Goal: Information Seeking & Learning: Learn about a topic

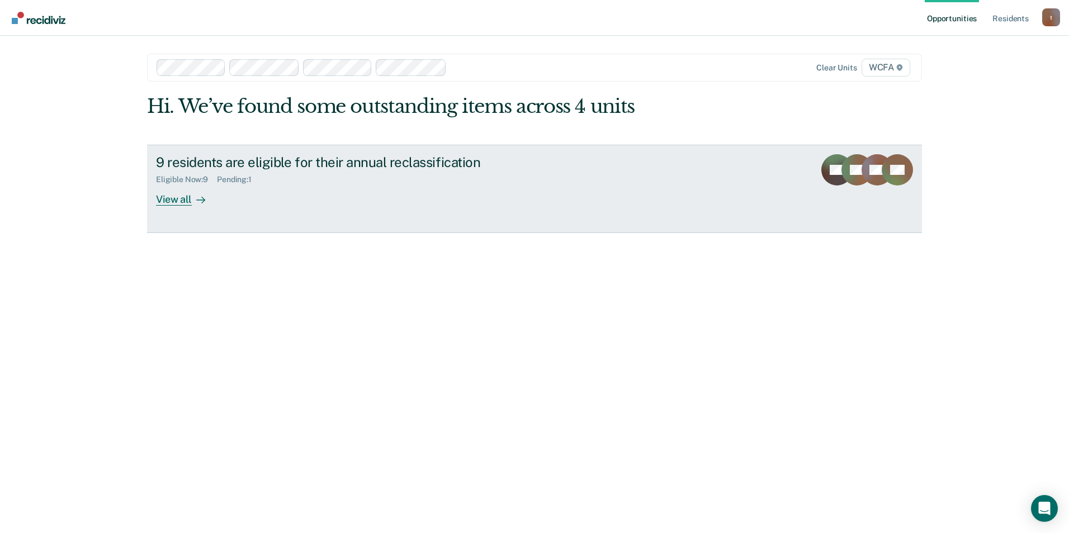
click at [180, 200] on div "View all" at bounding box center [187, 195] width 63 height 22
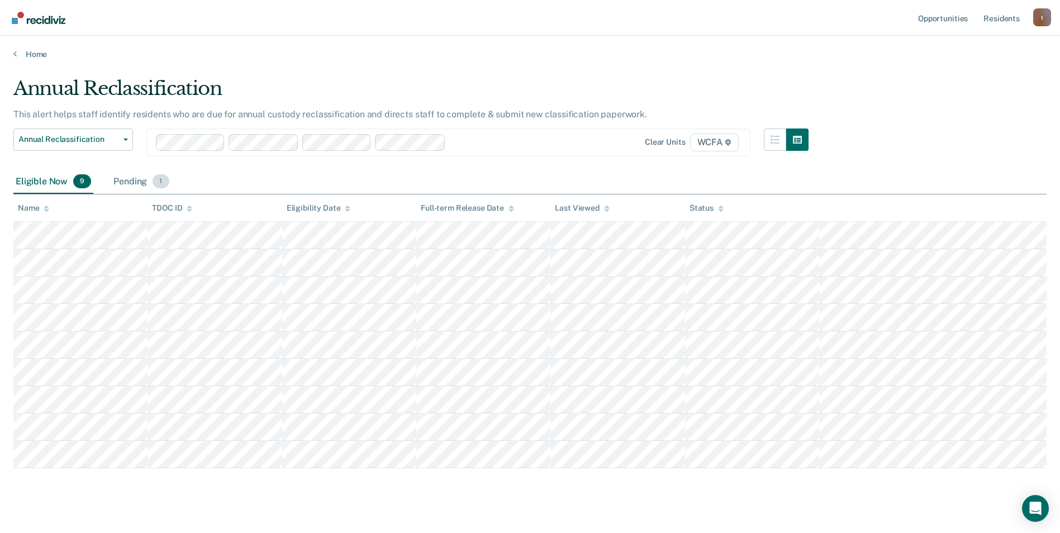
click at [145, 175] on div "Pending 1" at bounding box center [141, 182] width 60 height 25
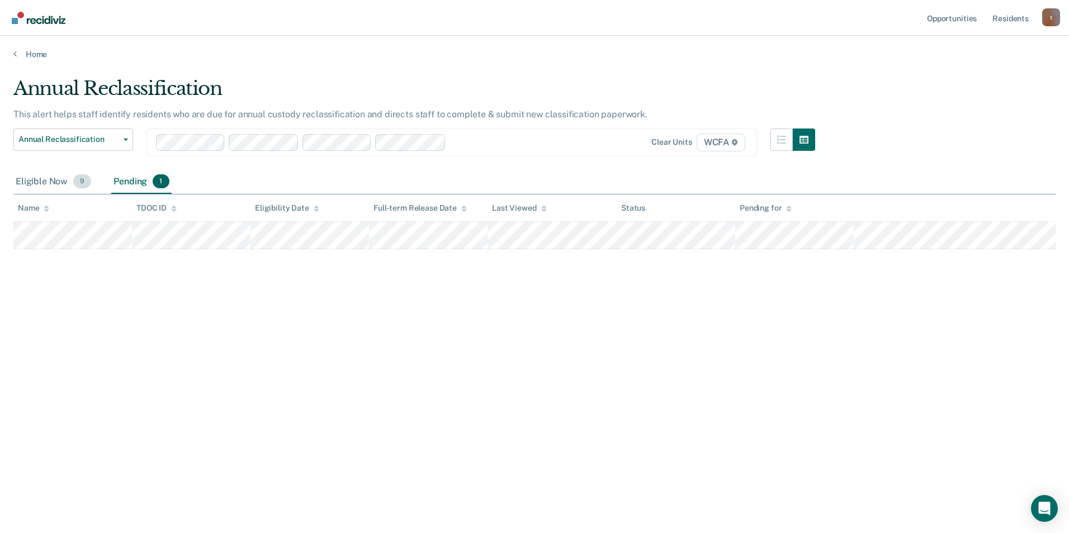
click at [77, 182] on span "9" at bounding box center [82, 181] width 18 height 15
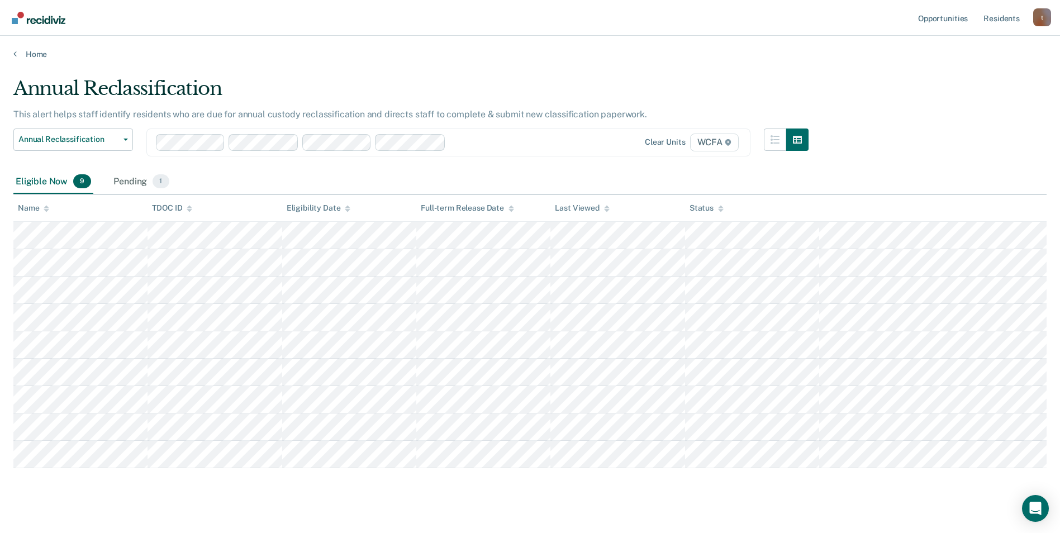
drag, startPoint x: 77, startPoint y: 184, endPoint x: 76, endPoint y: 206, distance: 21.8
click at [76, 206] on div "Annual Reclassification This alert helps staff identify residents who are due f…" at bounding box center [529, 271] width 1033 height 388
click at [43, 208] on div "Name" at bounding box center [33, 208] width 31 height 10
click at [45, 206] on icon at bounding box center [47, 208] width 6 height 7
click at [46, 206] on icon at bounding box center [47, 208] width 6 height 7
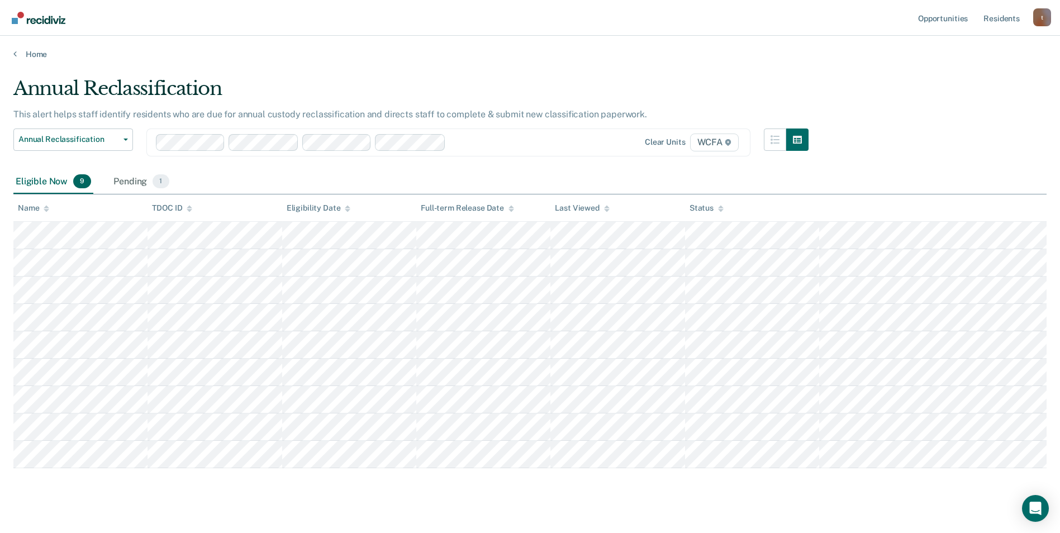
click at [46, 206] on icon at bounding box center [47, 208] width 6 height 7
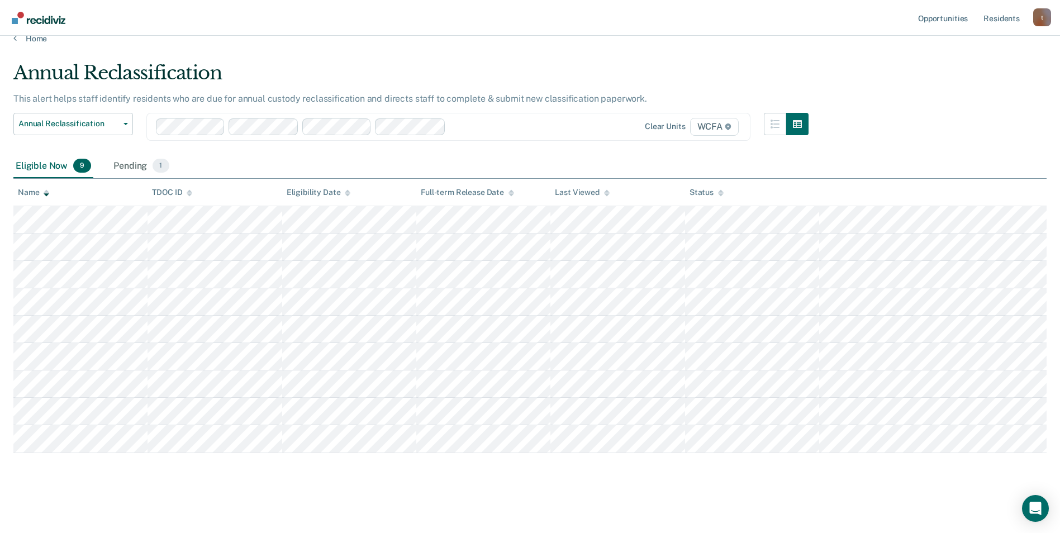
click at [739, 485] on div "Annual Reclassification This alert helps staff identify residents who are due f…" at bounding box center [529, 273] width 1033 height 424
click at [94, 124] on span "Annual Reclassification" at bounding box center [68, 124] width 101 height 10
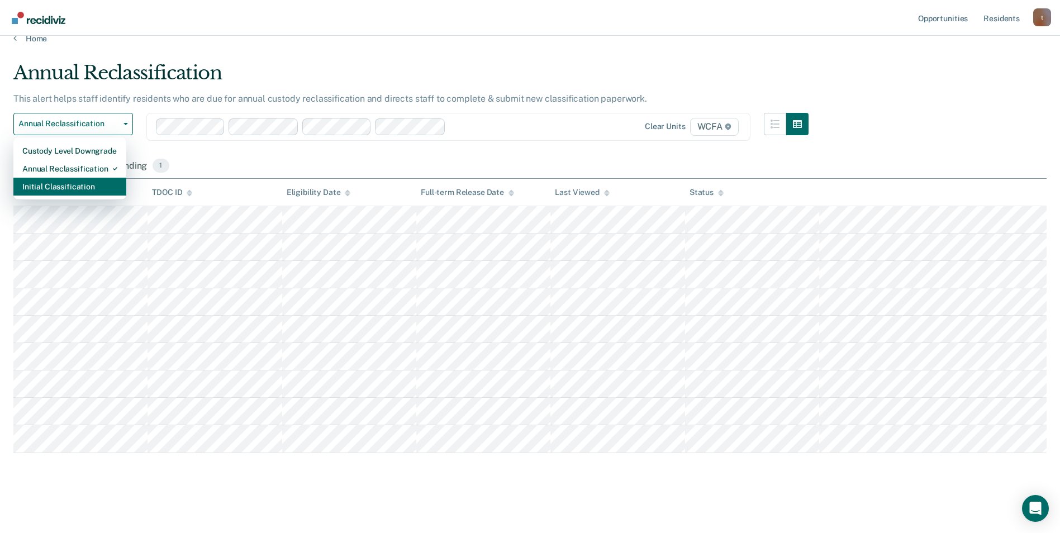
click at [86, 186] on div "Initial Classification" at bounding box center [69, 187] width 95 height 18
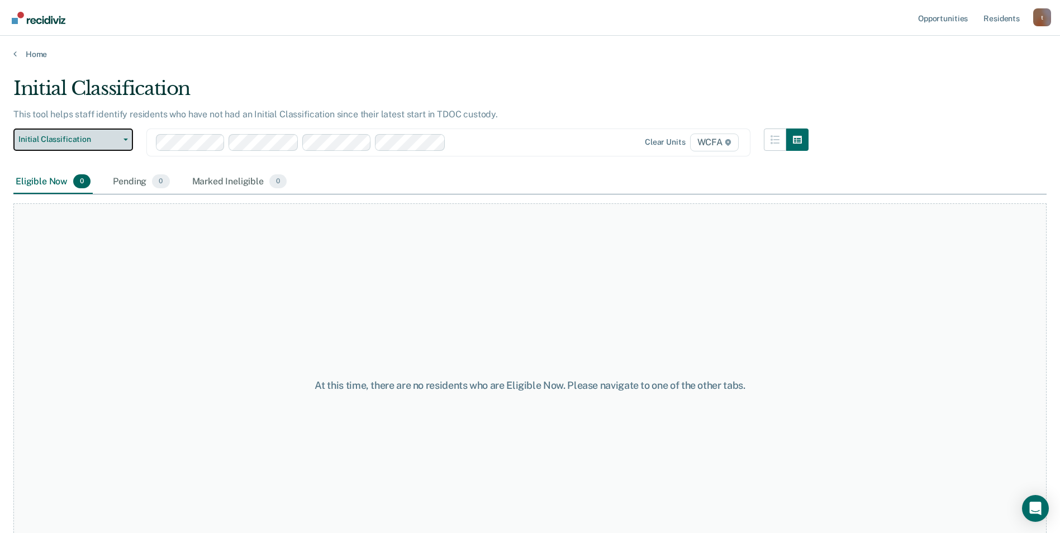
click at [99, 148] on button "Initial Classification" at bounding box center [73, 140] width 120 height 22
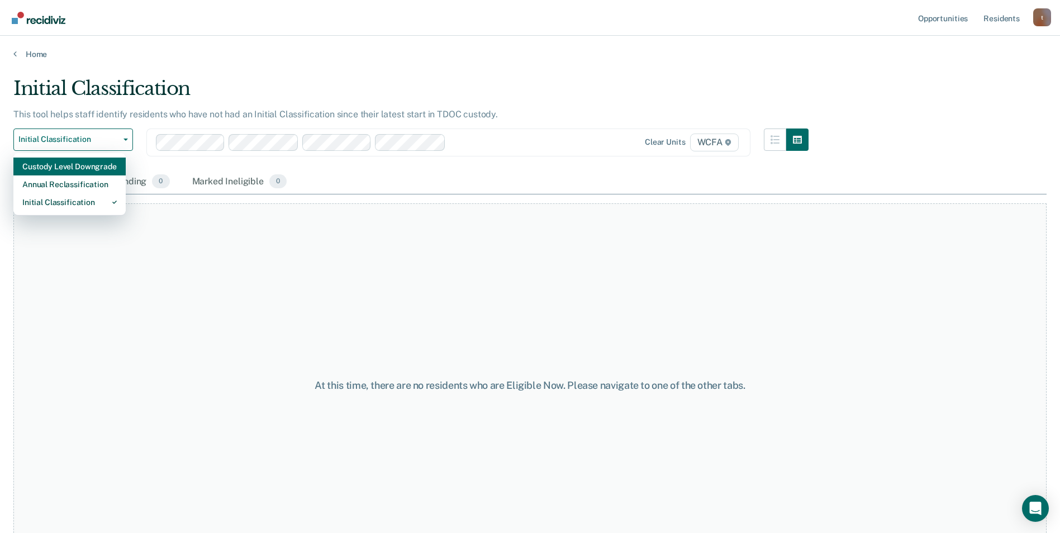
click at [84, 168] on div "Custody Level Downgrade" at bounding box center [69, 167] width 94 height 18
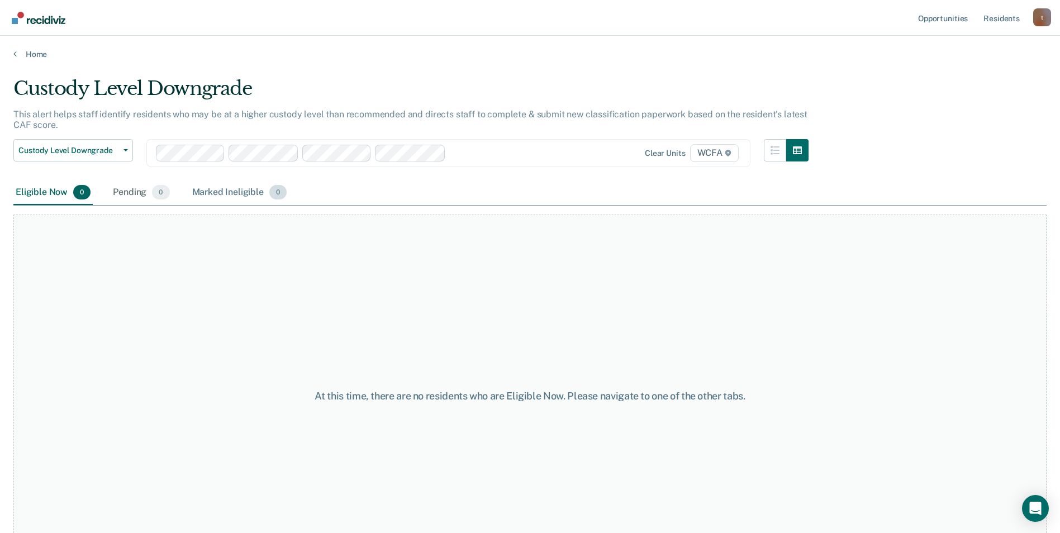
click at [240, 184] on div "Marked Ineligible 0" at bounding box center [239, 193] width 99 height 25
click at [159, 197] on span "0" at bounding box center [160, 192] width 17 height 15
click at [78, 202] on div "Eligible Now 0" at bounding box center [52, 193] width 79 height 25
drag, startPoint x: 78, startPoint y: 202, endPoint x: 54, endPoint y: 193, distance: 25.1
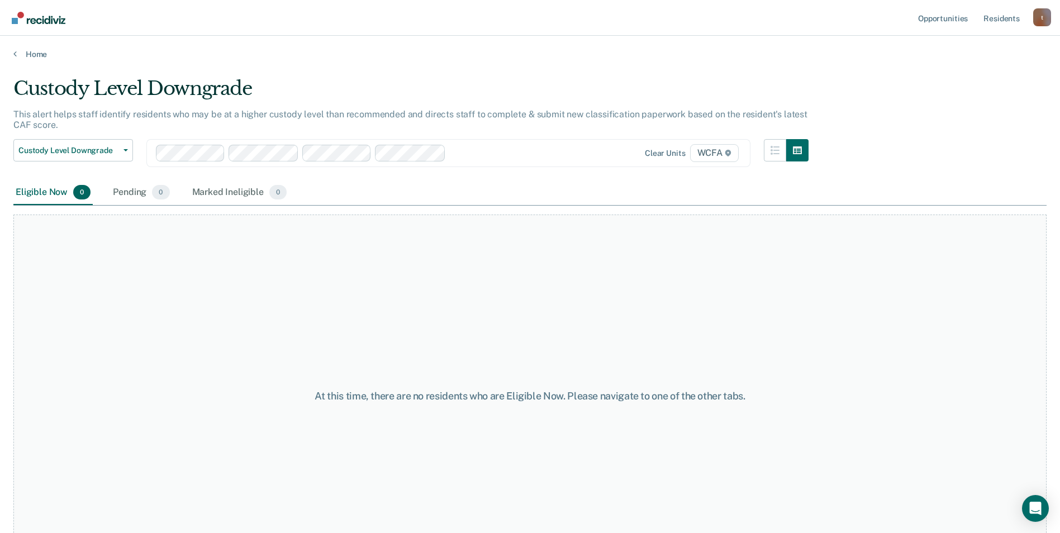
click at [54, 193] on div "Eligible Now 0" at bounding box center [52, 193] width 79 height 25
click at [63, 159] on button "Custody Level Downgrade" at bounding box center [73, 150] width 120 height 22
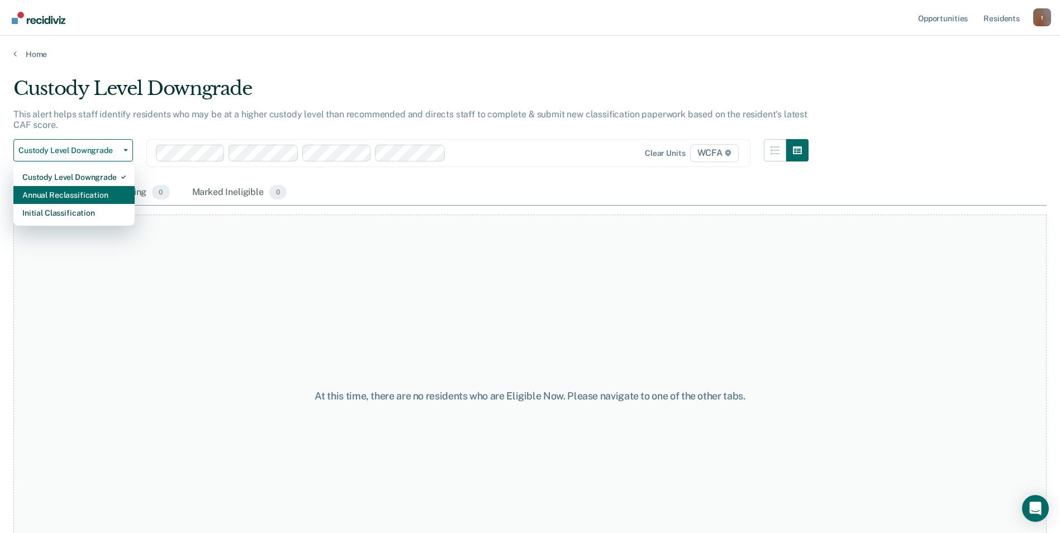
click at [74, 199] on div "Annual Reclassification" at bounding box center [73, 195] width 103 height 18
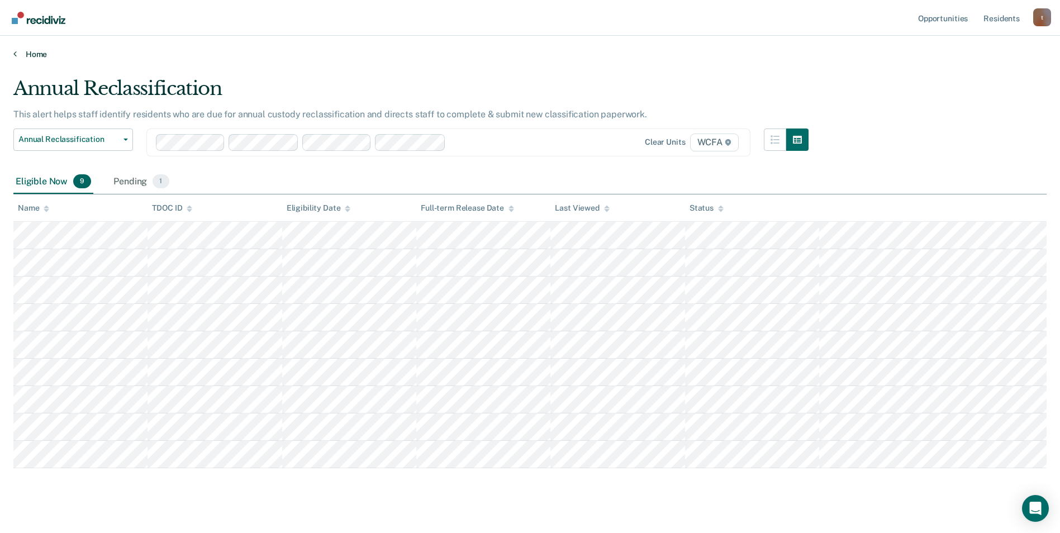
click at [37, 58] on link "Home" at bounding box center [529, 54] width 1033 height 10
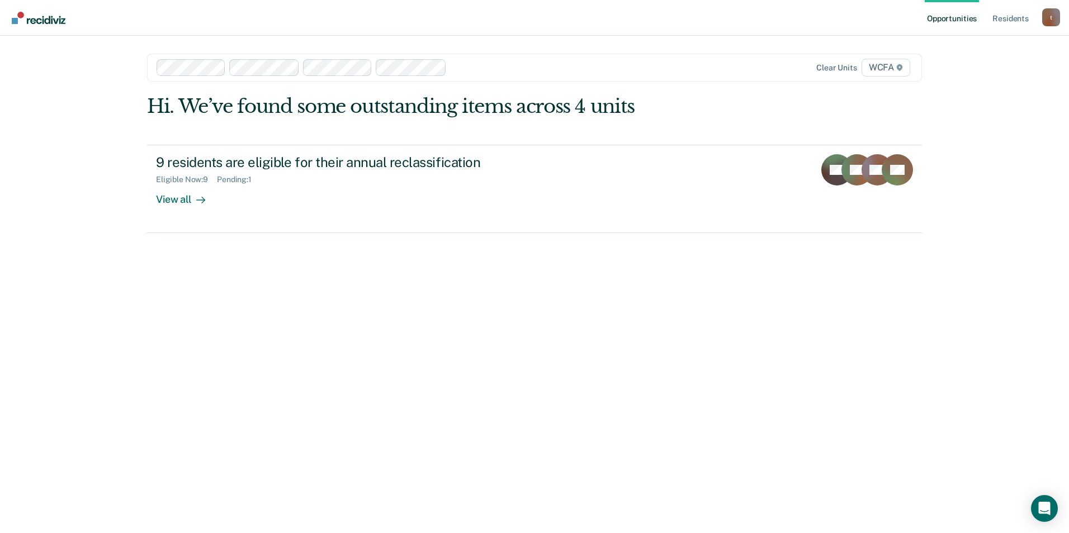
click at [1055, 20] on div "t" at bounding box center [1051, 17] width 18 height 18
click at [1005, 20] on link "Resident s" at bounding box center [1010, 18] width 41 height 36
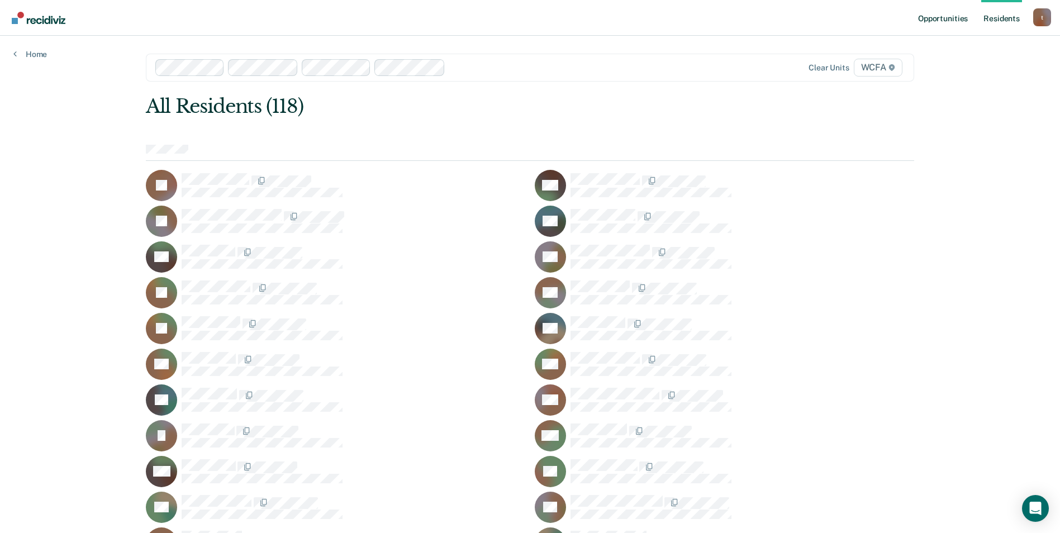
click at [963, 17] on link "Opportunities" at bounding box center [943, 18] width 54 height 36
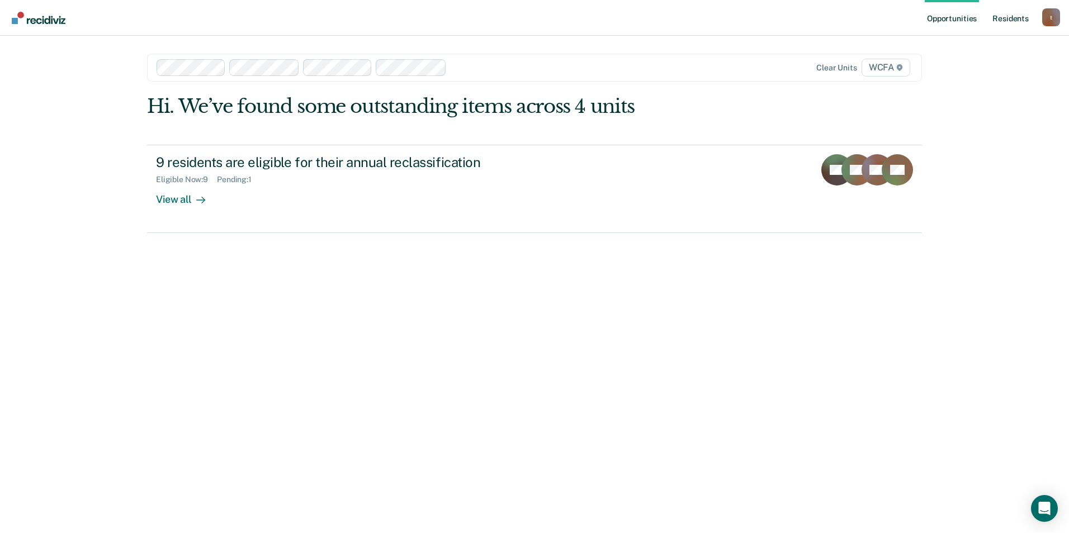
click at [1003, 21] on link "Resident s" at bounding box center [1010, 18] width 41 height 36
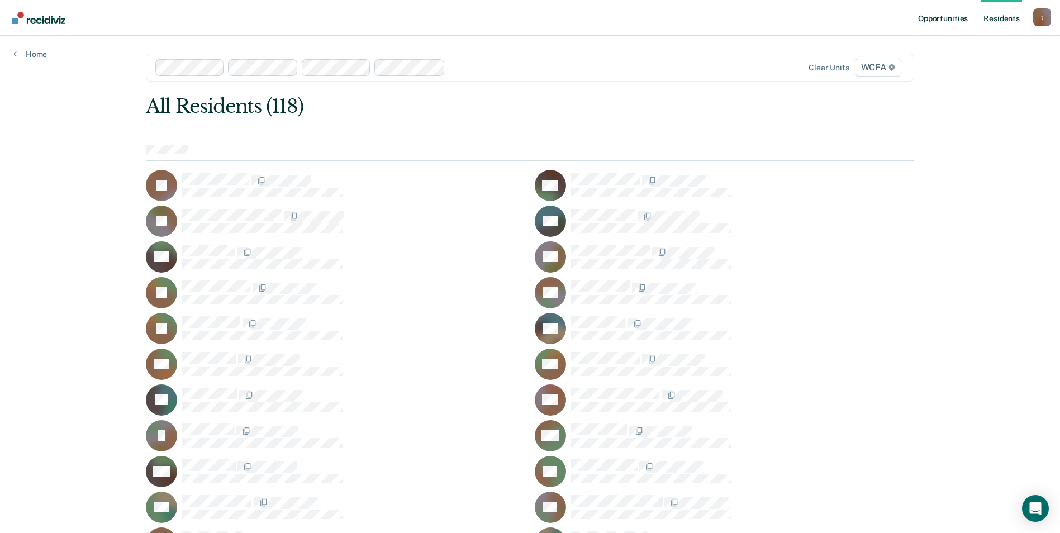
click at [960, 18] on link "Opportunities" at bounding box center [943, 18] width 54 height 36
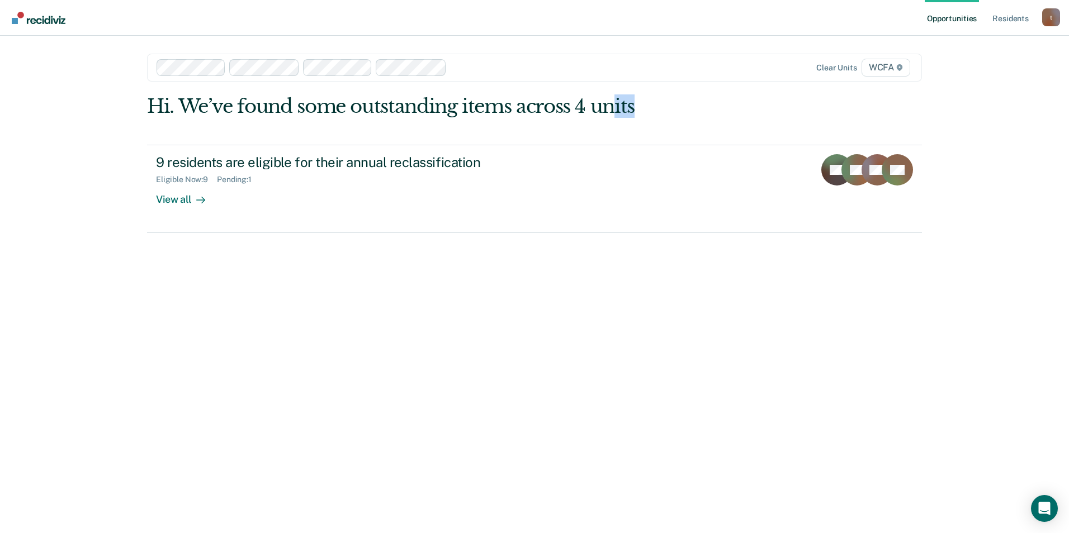
drag, startPoint x: 615, startPoint y: 105, endPoint x: 723, endPoint y: 107, distance: 107.9
click at [723, 107] on div "Hi. We’ve found some outstanding items across 4 units" at bounding box center [457, 106] width 620 height 23
drag, startPoint x: 723, startPoint y: 107, endPoint x: 702, endPoint y: 117, distance: 23.0
click at [708, 113] on div "Hi. We’ve found some outstanding items across 4 units" at bounding box center [457, 106] width 620 height 23
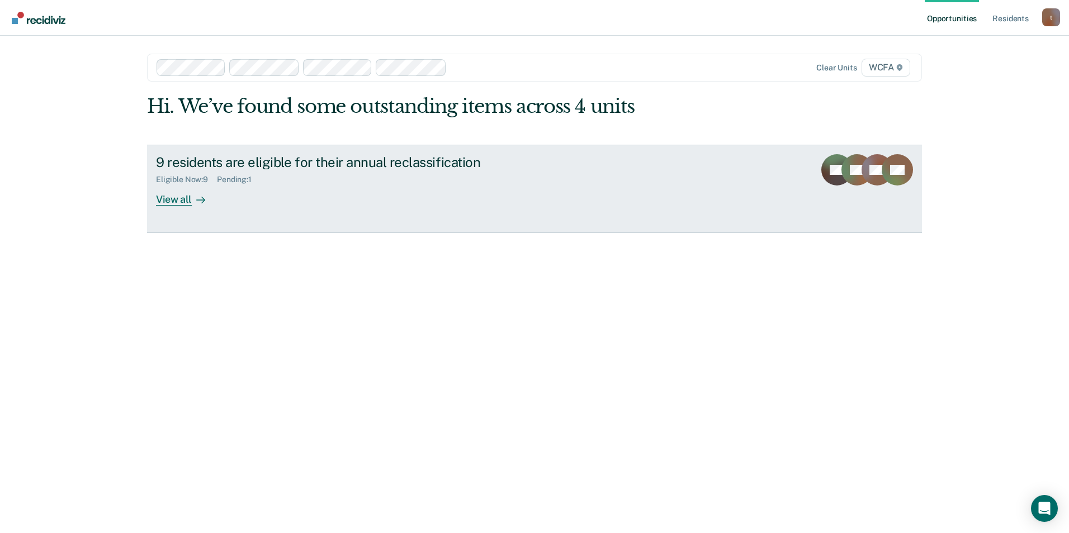
click at [517, 187] on div "9 residents are eligible for their annual reclassification Eligible Now : 9 Pen…" at bounding box center [365, 179] width 419 height 51
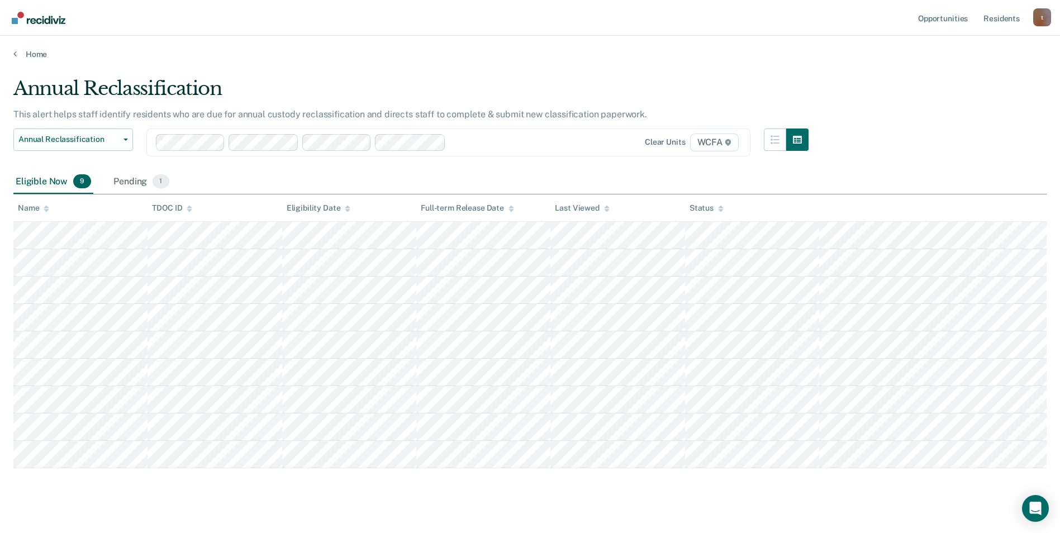
click at [612, 209] on th "Last Viewed" at bounding box center [617, 207] width 134 height 27
click at [597, 207] on div "Last Viewed" at bounding box center [582, 208] width 54 height 10
click at [498, 208] on div "Full-term Release Date" at bounding box center [467, 208] width 93 height 10
click at [505, 204] on div "Full-term Release Date" at bounding box center [467, 208] width 93 height 10
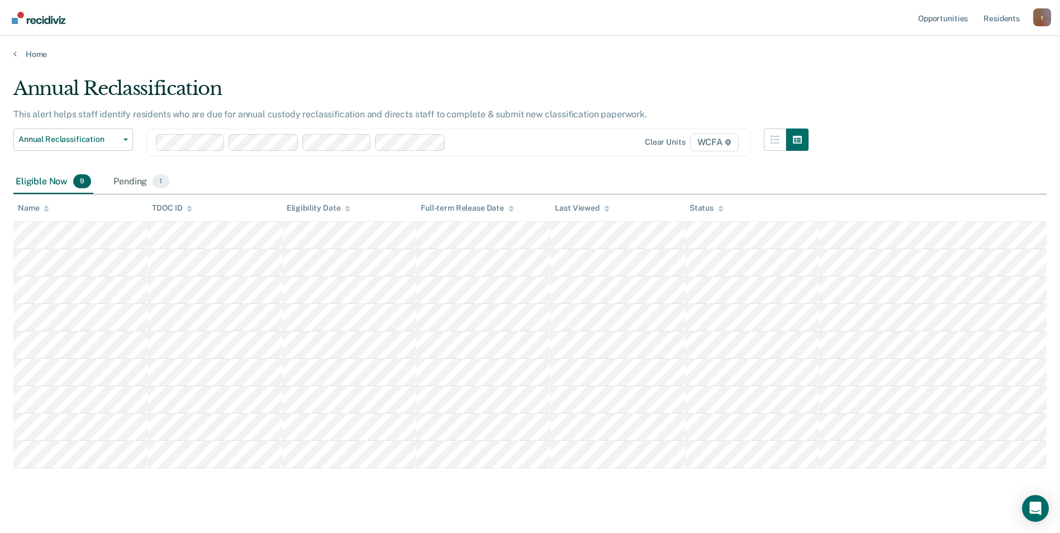
click at [512, 208] on icon at bounding box center [512, 208] width 6 height 7
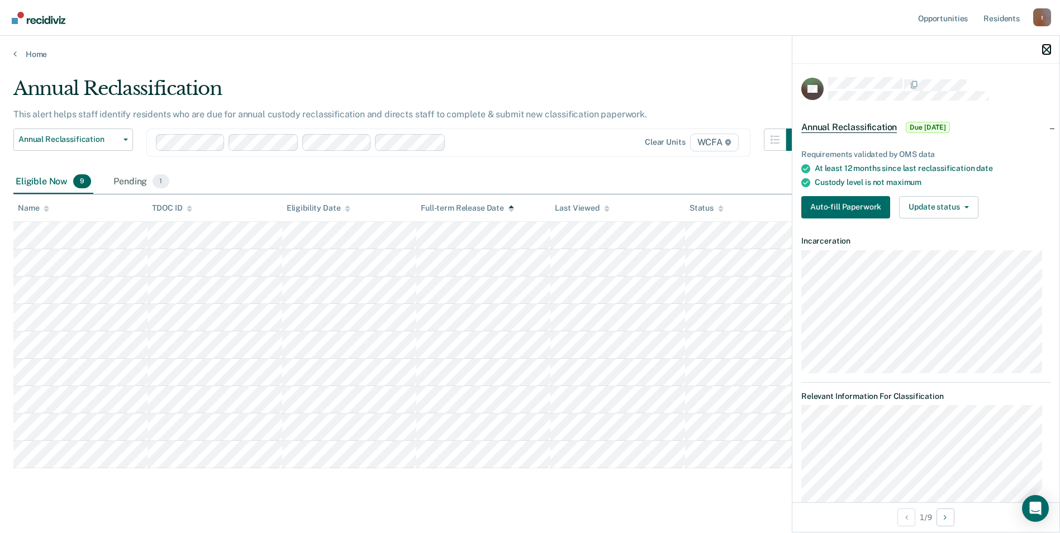
click at [1048, 48] on icon "button" at bounding box center [1047, 50] width 8 height 8
